Goal: Transaction & Acquisition: Purchase product/service

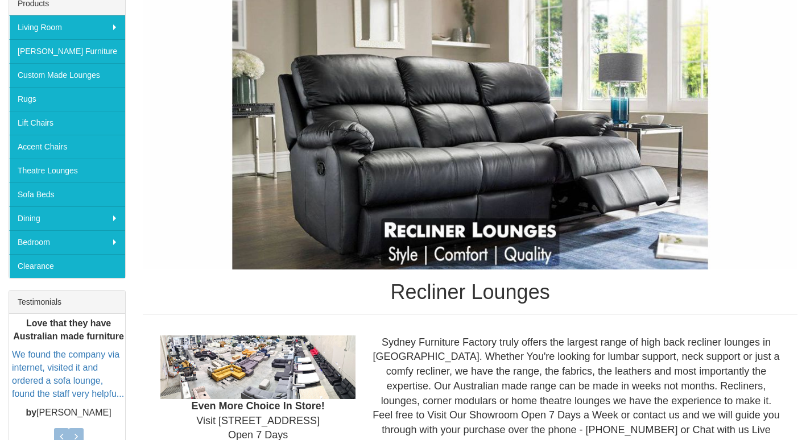
scroll to position [171, 0]
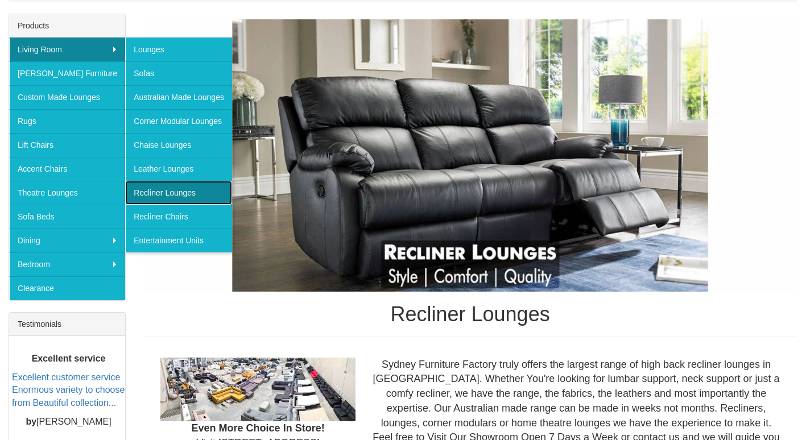
click at [171, 191] on link "Recliner Lounges" at bounding box center [178, 193] width 107 height 24
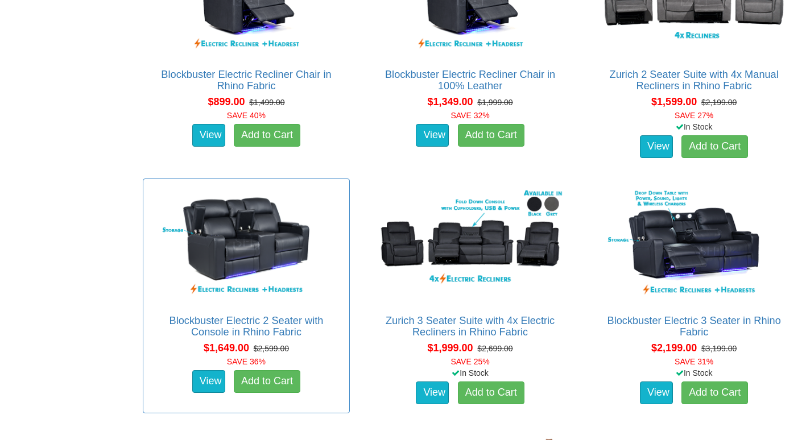
scroll to position [797, 0]
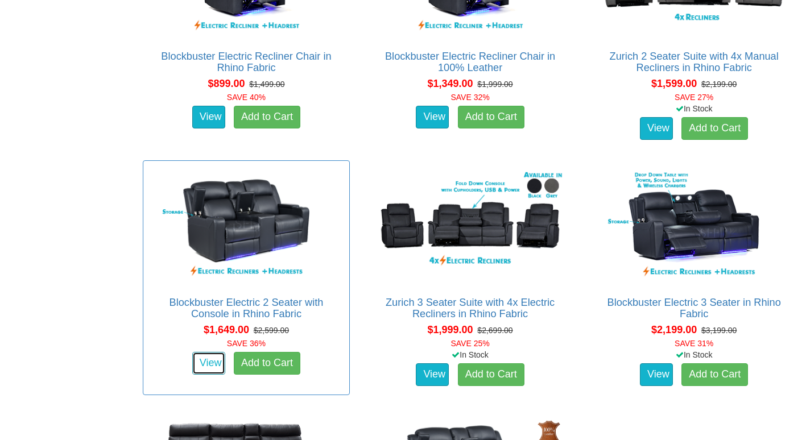
click at [208, 359] on link "View" at bounding box center [208, 363] width 33 height 23
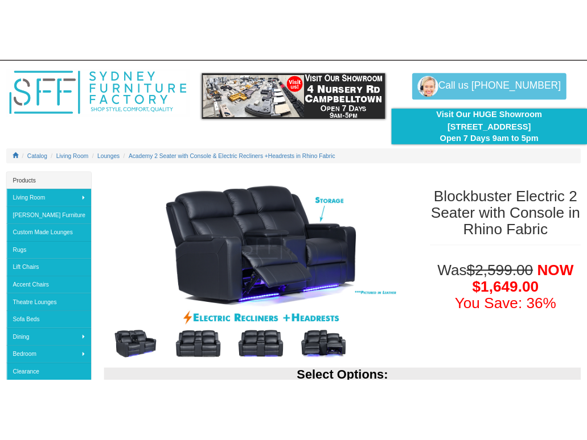
scroll to position [57, 0]
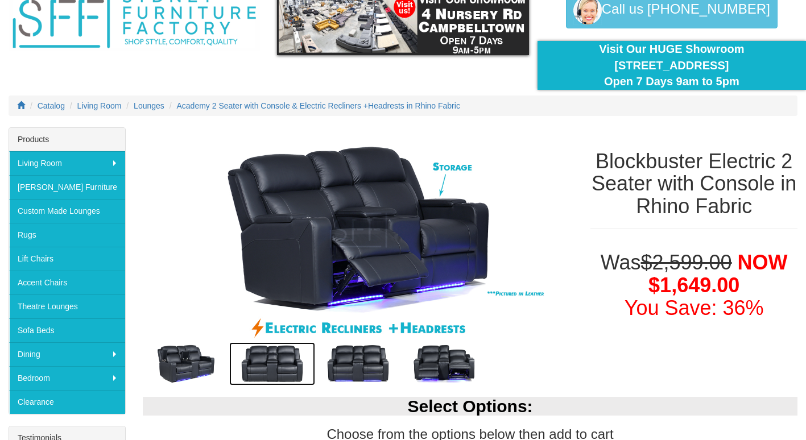
click at [273, 368] on img at bounding box center [272, 364] width 86 height 43
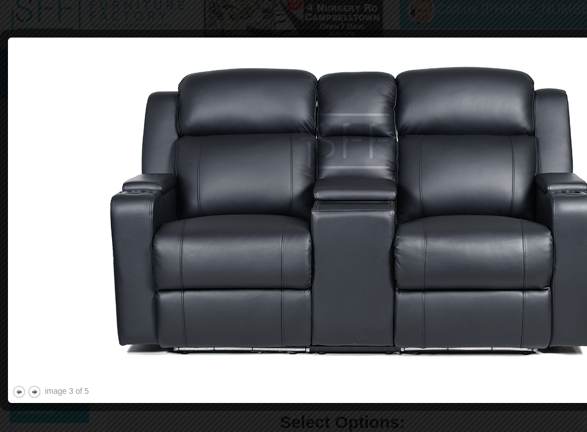
click at [526, 381] on img at bounding box center [353, 212] width 683 height 341
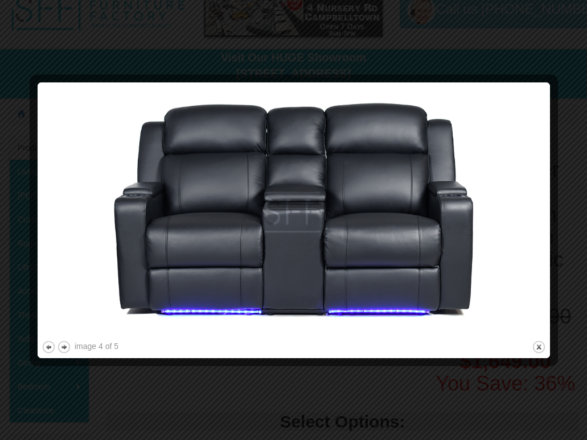
drag, startPoint x: 495, startPoint y: 339, endPoint x: 513, endPoint y: 325, distance: 22.8
click at [513, 325] on div "image 4 of 5 previous next close" at bounding box center [294, 220] width 504 height 268
